Goal: Register for event/course

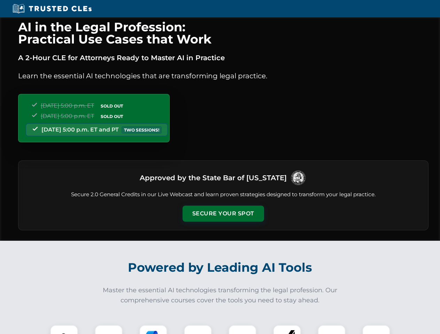
click at [223, 214] on button "Secure Your Spot" at bounding box center [222, 214] width 81 height 16
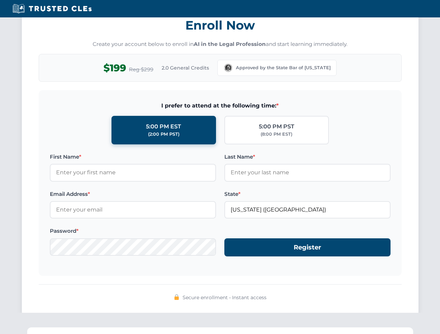
scroll to position [683, 0]
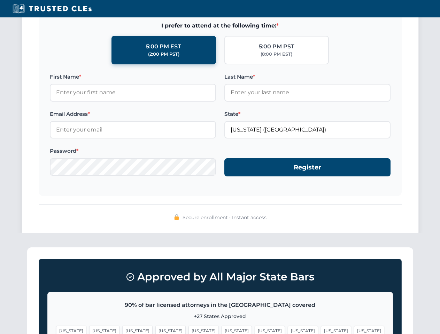
click at [221, 330] on span "[US_STATE]" at bounding box center [236, 331] width 30 height 10
click at [254, 330] on span "[US_STATE]" at bounding box center [269, 331] width 30 height 10
click at [321, 330] on span "[US_STATE]" at bounding box center [336, 331] width 30 height 10
